Goal: Find specific page/section

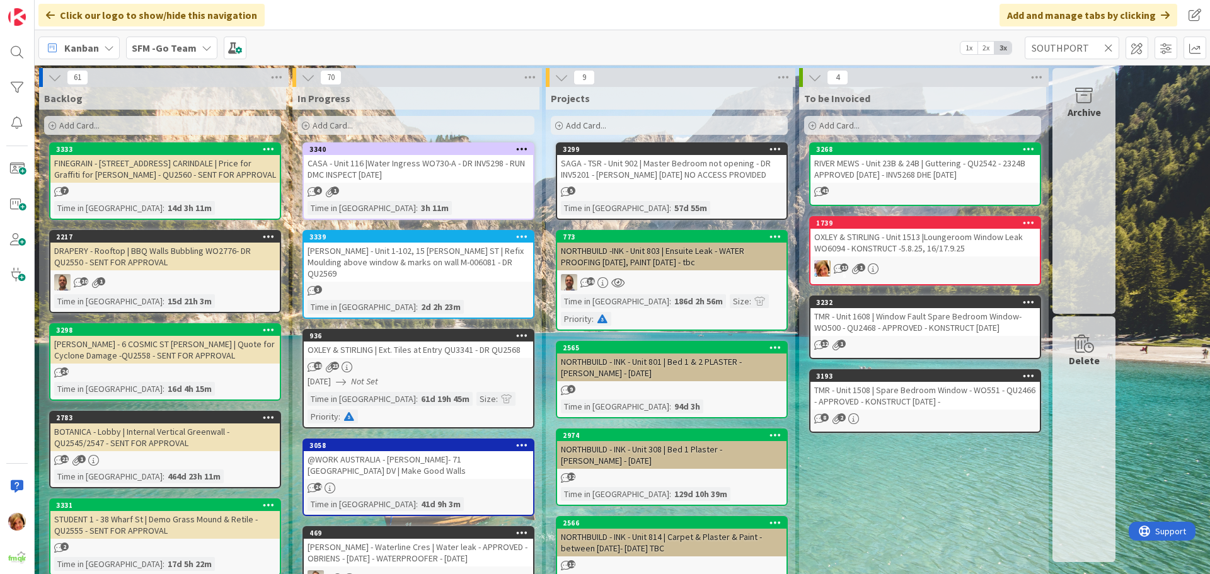
type input "SOUTHPORT"
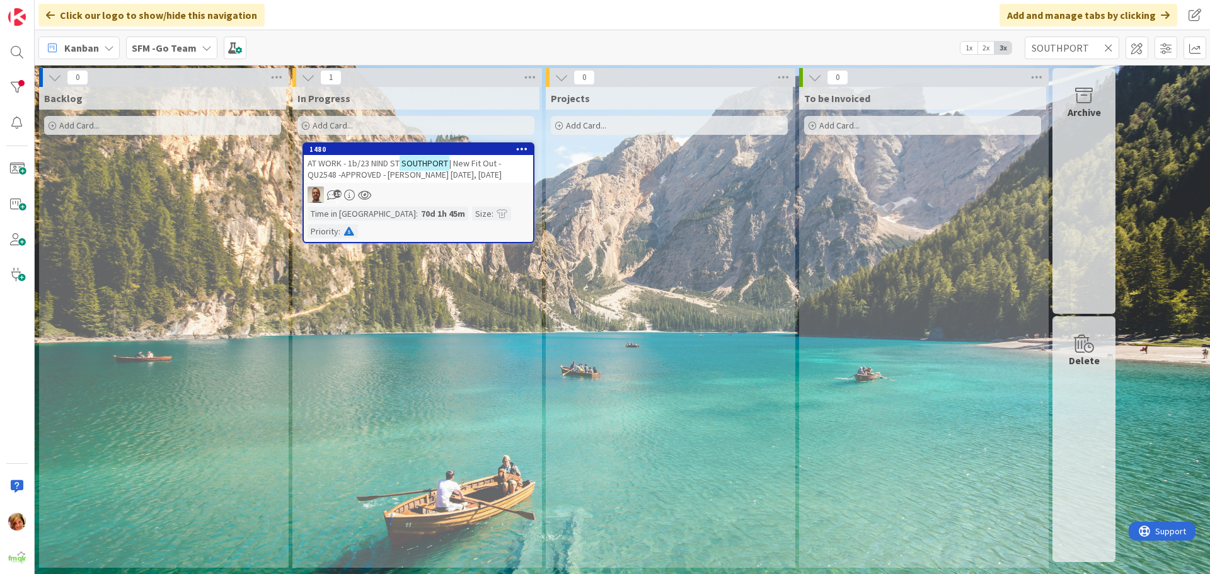
click at [374, 161] on span "AT WORK - 1b/23 NIND ST" at bounding box center [354, 163] width 92 height 11
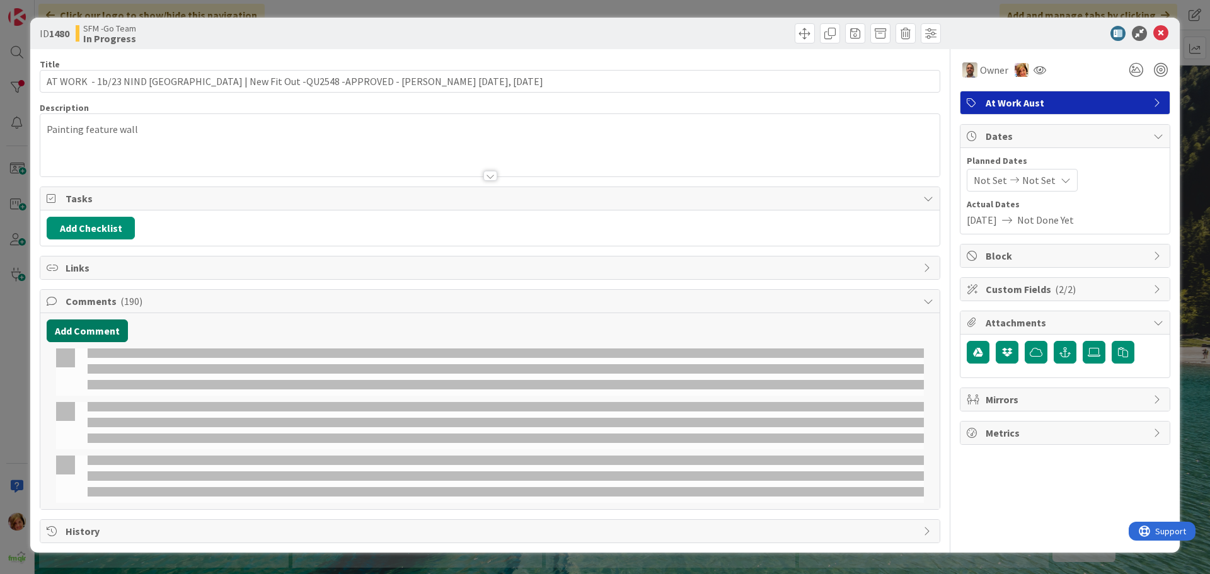
click at [106, 335] on button "Add Comment" at bounding box center [87, 331] width 81 height 23
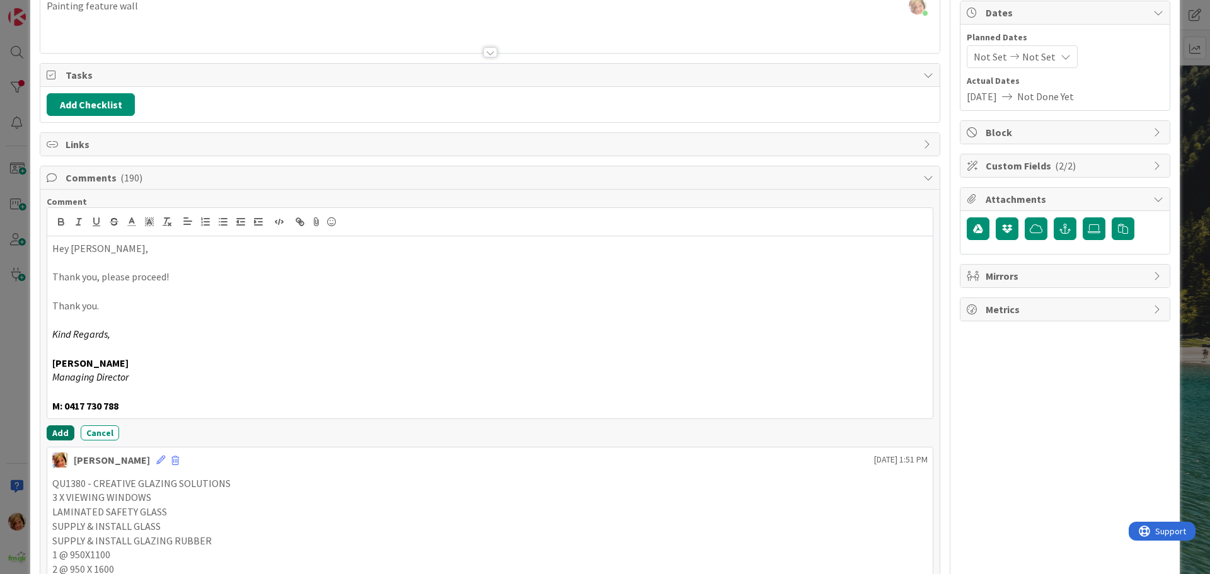
scroll to position [126, 0]
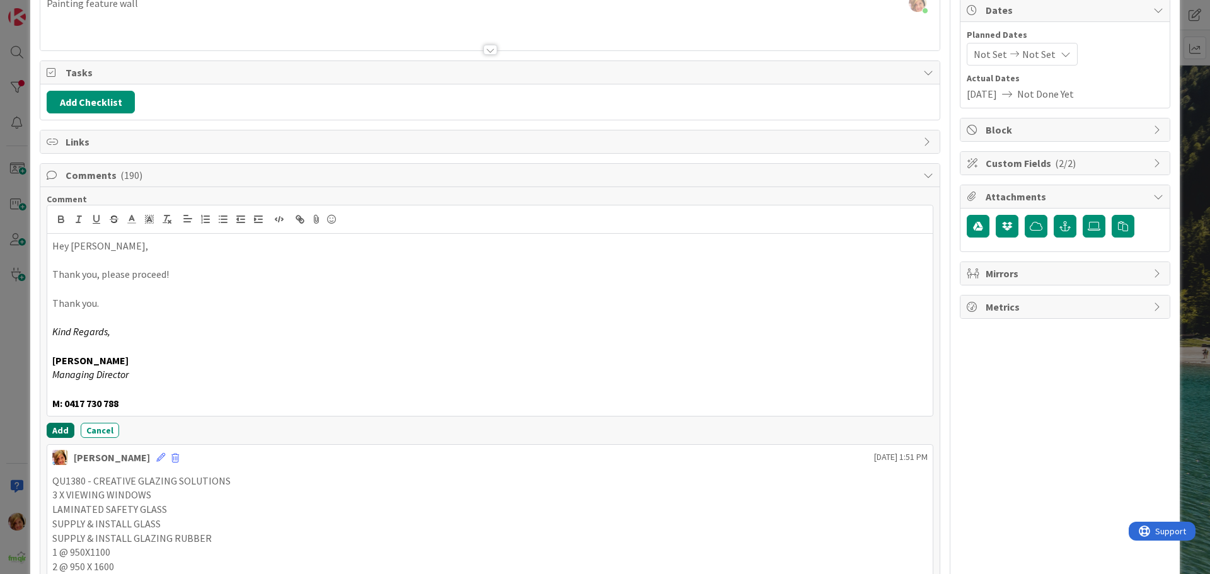
click at [55, 428] on button "Add" at bounding box center [61, 430] width 28 height 15
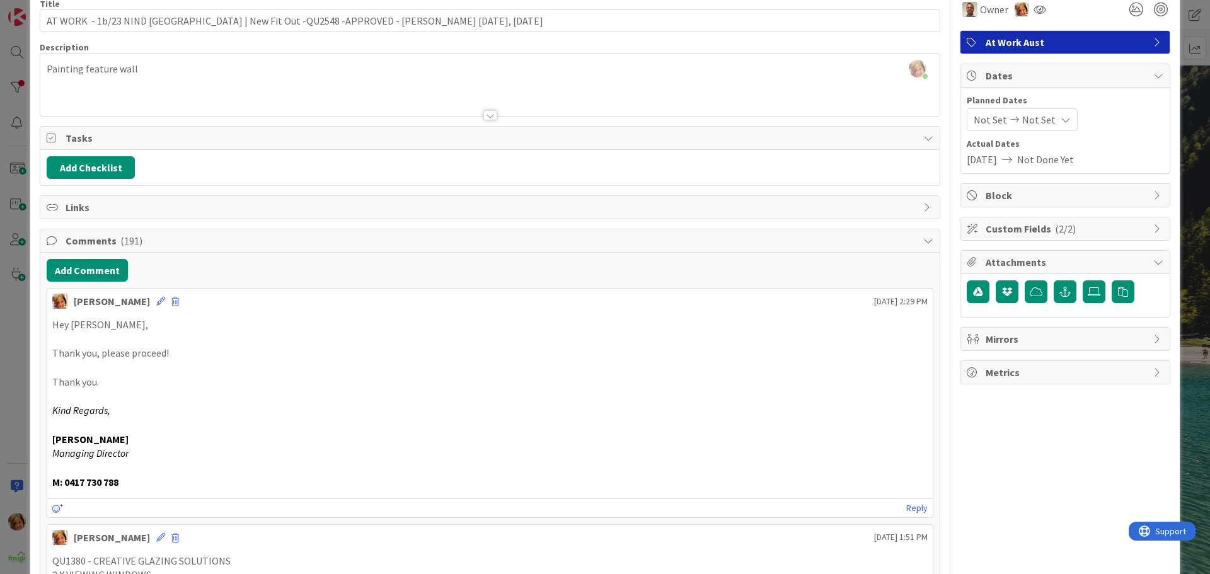
scroll to position [0, 0]
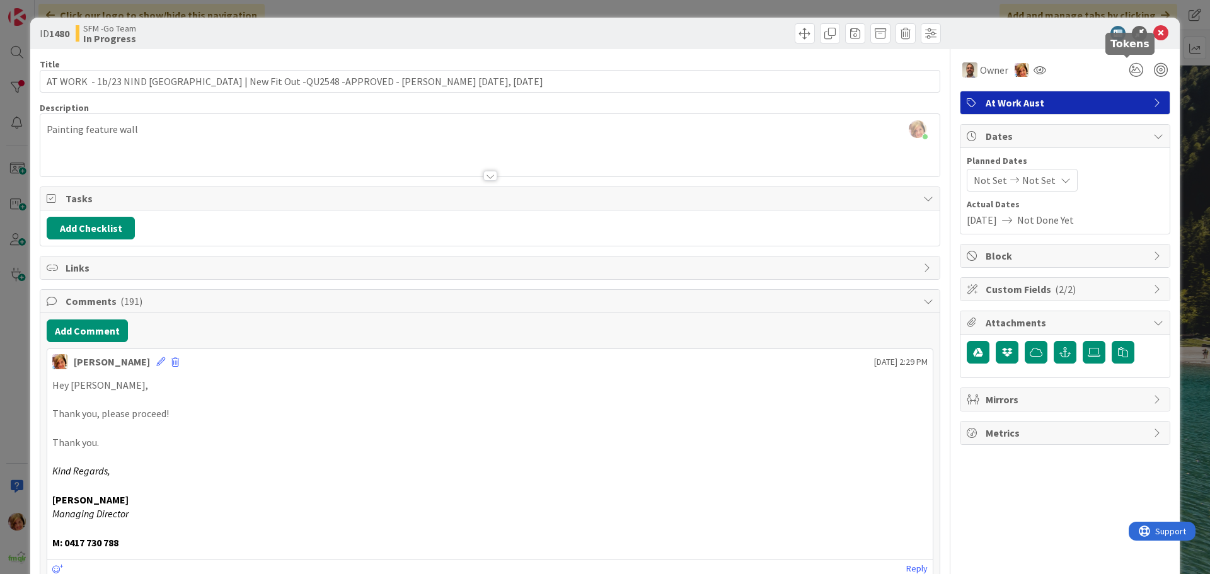
click at [1153, 35] on icon at bounding box center [1160, 33] width 15 height 15
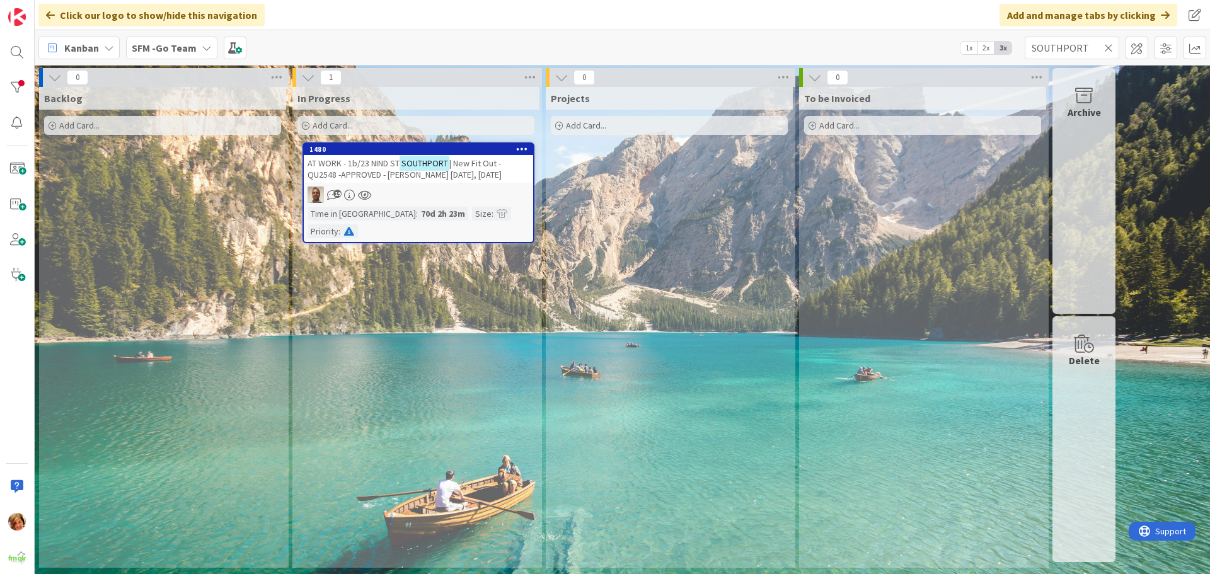
click at [1111, 45] on icon at bounding box center [1108, 47] width 9 height 11
